Goal: Navigation & Orientation: Find specific page/section

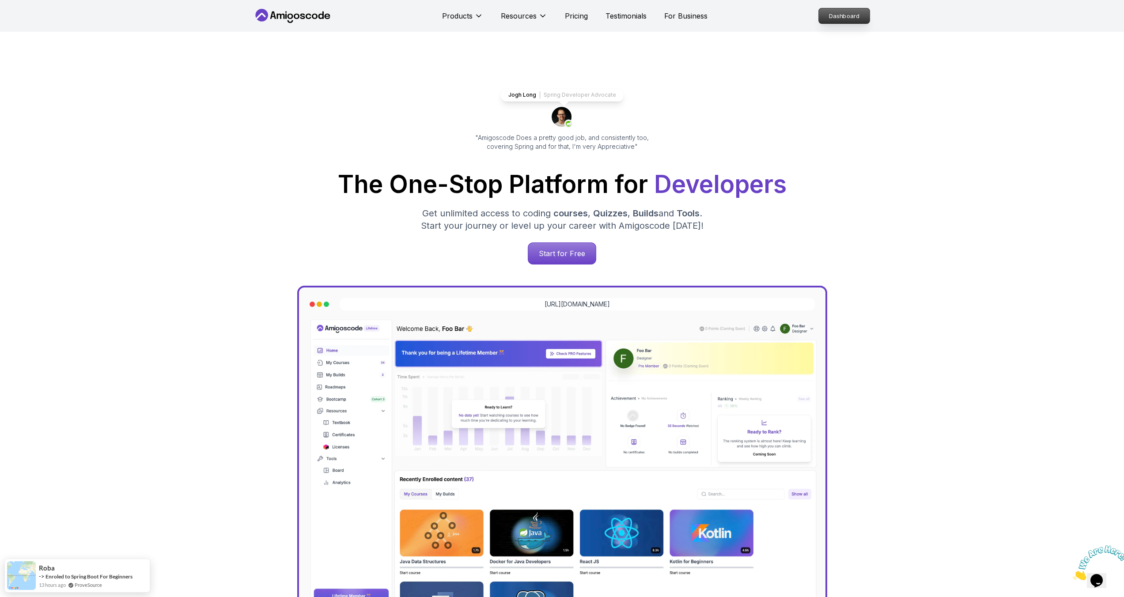
click at [851, 17] on p "Dashboard" at bounding box center [844, 15] width 51 height 15
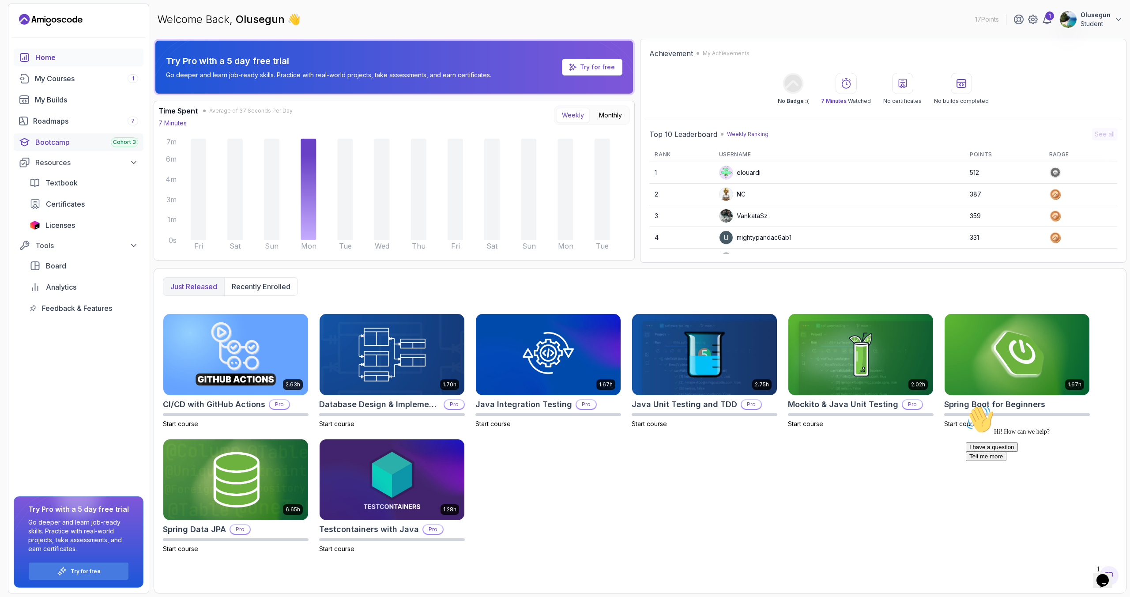
click at [95, 143] on div "Bootcamp Cohort 3" at bounding box center [86, 142] width 103 height 11
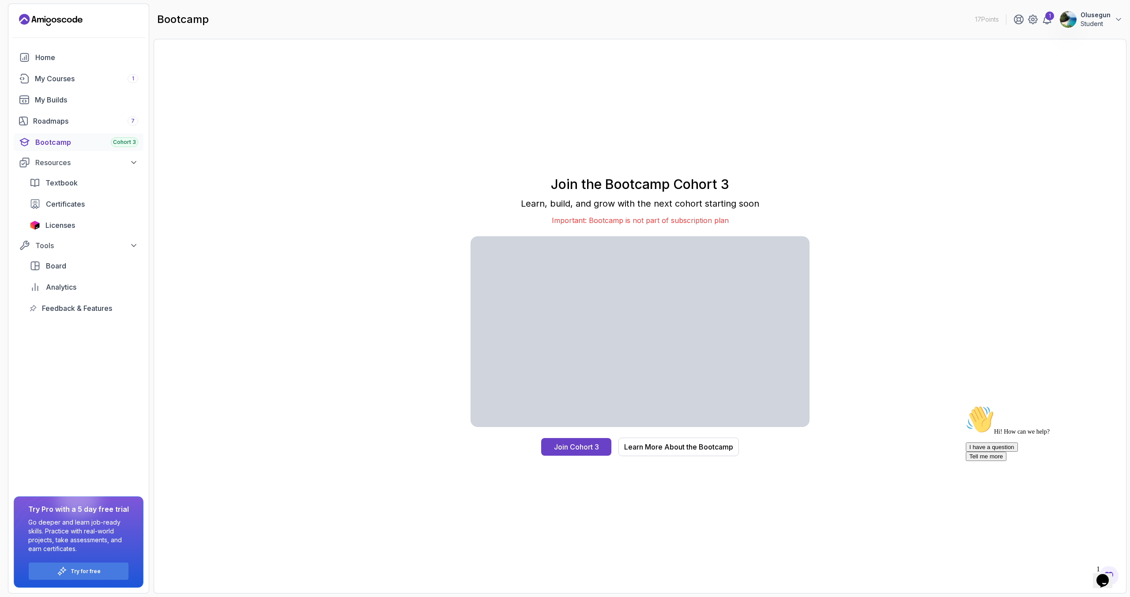
click at [1102, 15] on p "Olusegun" at bounding box center [1096, 15] width 30 height 9
click at [1050, 168] on p "Log out" at bounding box center [1052, 171] width 26 height 11
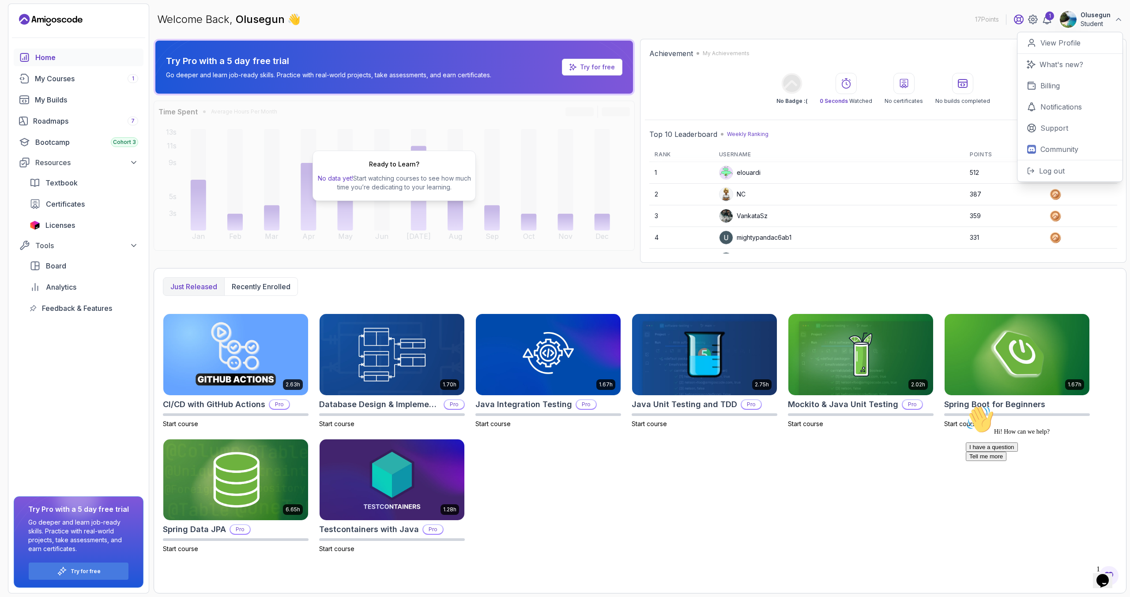
click at [1020, 22] on icon at bounding box center [1019, 19] width 11 height 11
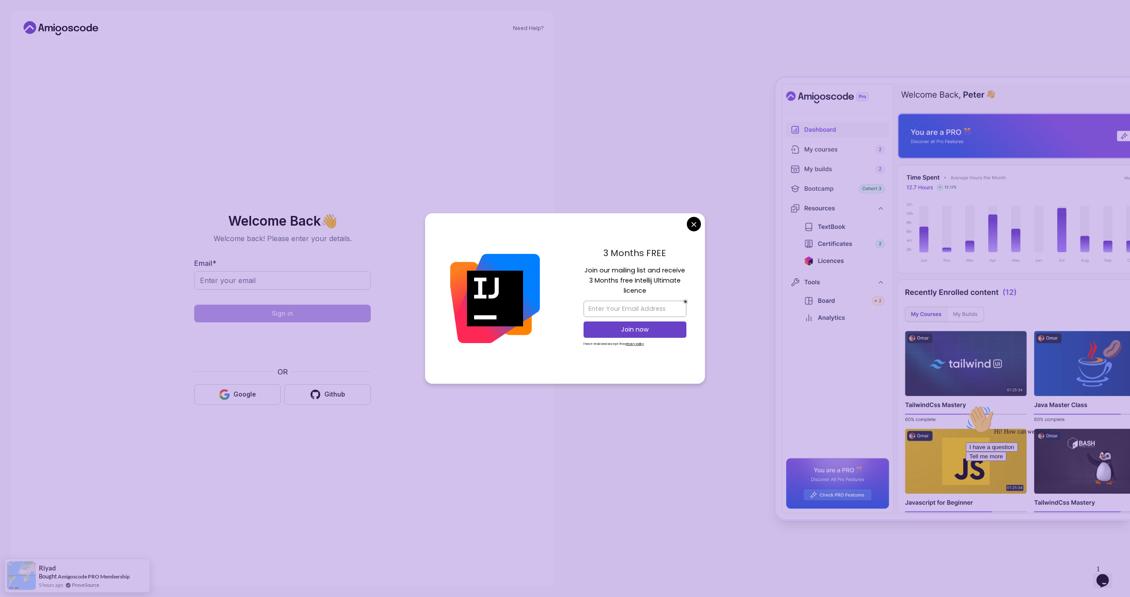
click at [693, 223] on body "Need Help? Welcome Back 👋 Welcome back! Please enter your details. Email * Sign…" at bounding box center [565, 298] width 1130 height 597
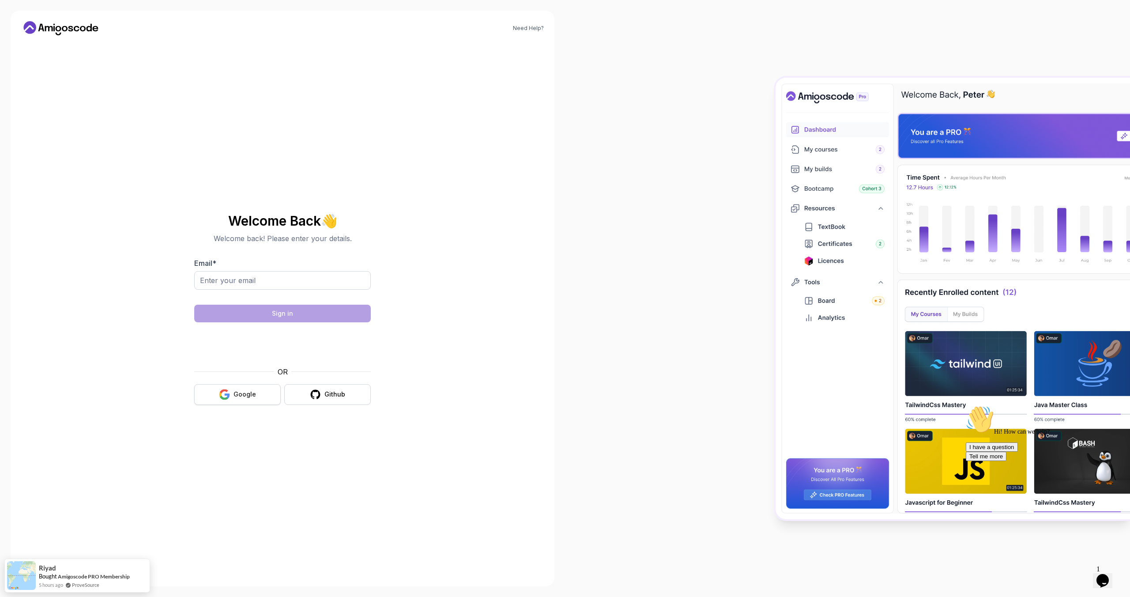
click at [252, 394] on div "Google" at bounding box center [245, 394] width 23 height 9
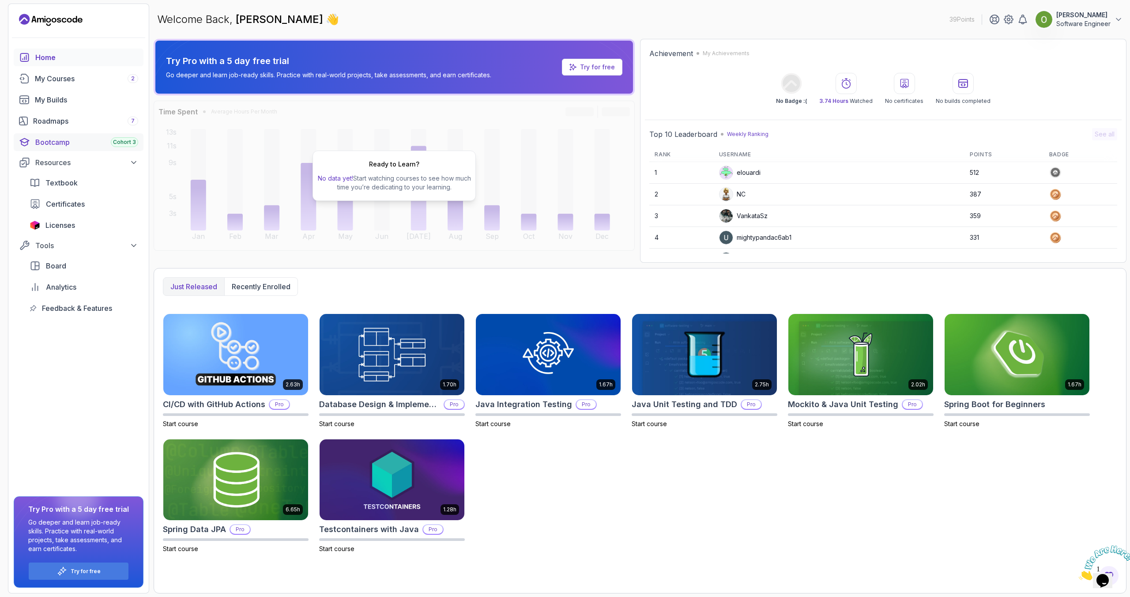
click at [55, 146] on div "Bootcamp Cohort 3" at bounding box center [86, 142] width 103 height 11
